Goal: Transaction & Acquisition: Purchase product/service

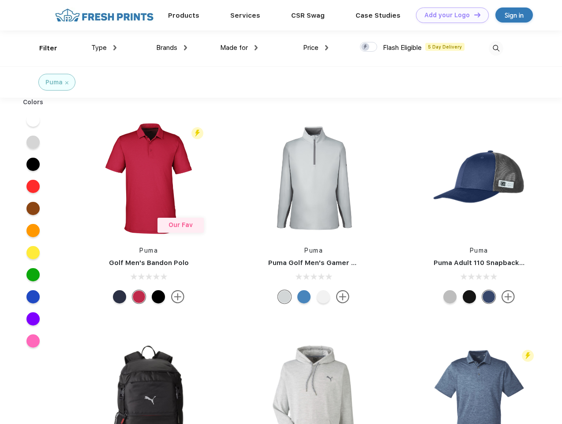
scroll to position [0, 0]
click at [449, 15] on link "Add your Logo Design Tool" at bounding box center [452, 15] width 73 height 15
click at [0, 0] on div "Design Tool" at bounding box center [0, 0] width 0 height 0
click at [474, 15] on link "Add your Logo Design Tool" at bounding box center [452, 15] width 73 height 15
click at [42, 48] on div "Filter" at bounding box center [48, 48] width 18 height 10
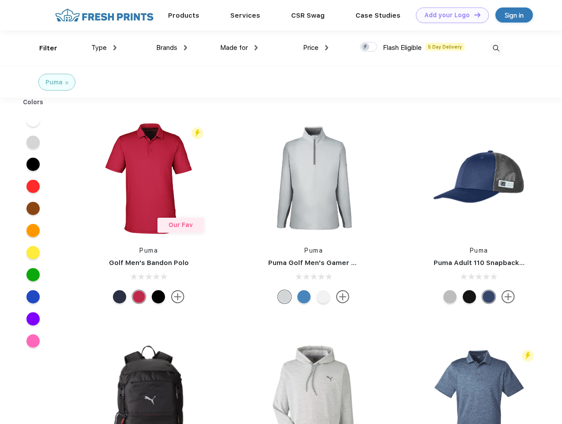
click at [104, 48] on span "Type" at bounding box center [98, 48] width 15 height 8
click at [172, 48] on span "Brands" at bounding box center [166, 48] width 21 height 8
click at [239, 48] on span "Made for" at bounding box center [234, 48] width 28 height 8
click at [316, 48] on span "Price" at bounding box center [310, 48] width 15 height 8
click at [369, 47] on div at bounding box center [368, 47] width 17 height 10
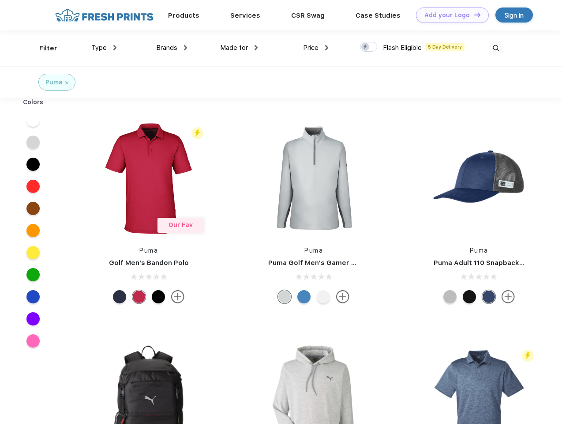
click at [366, 47] on input "checkbox" at bounding box center [363, 44] width 6 height 6
click at [496, 48] on img at bounding box center [496, 48] width 15 height 15
